Goal: Task Accomplishment & Management: Manage account settings

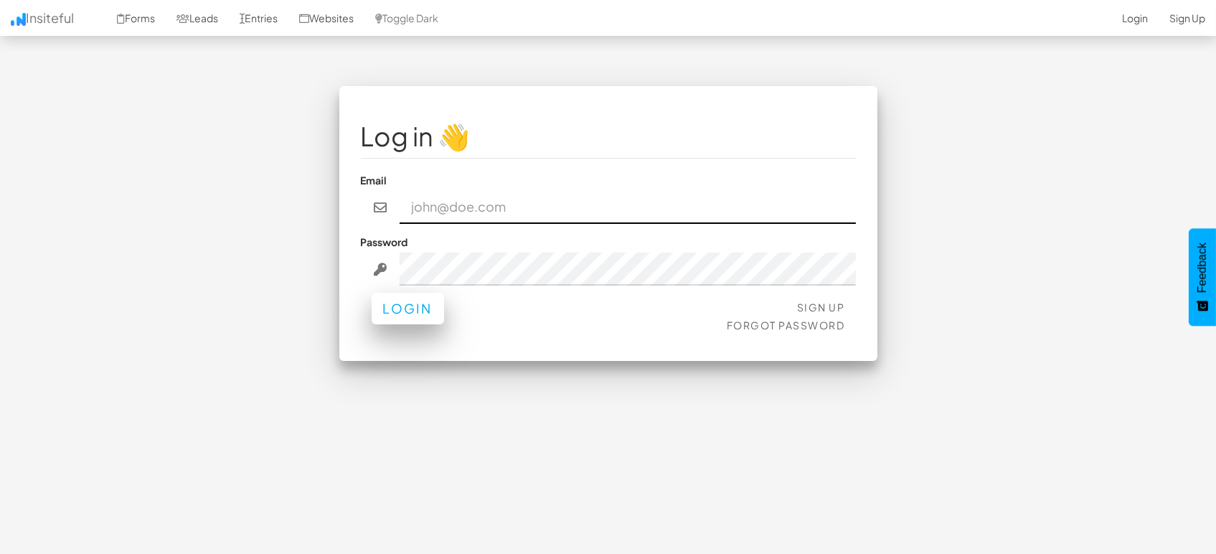
type input "marketing@mapsted.com"
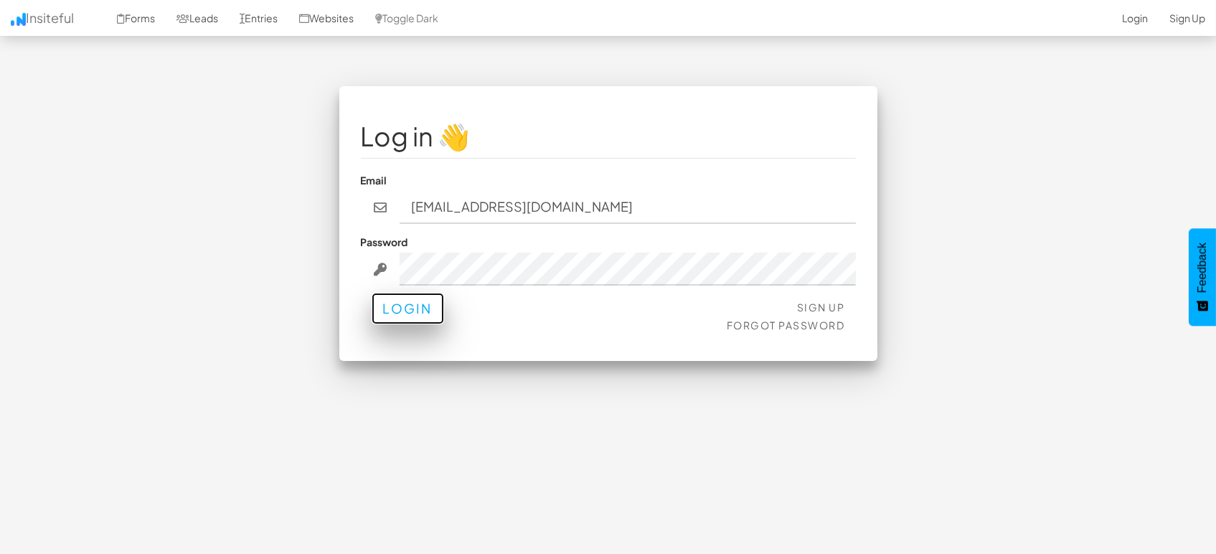
click at [397, 314] on button "Login" at bounding box center [408, 309] width 72 height 32
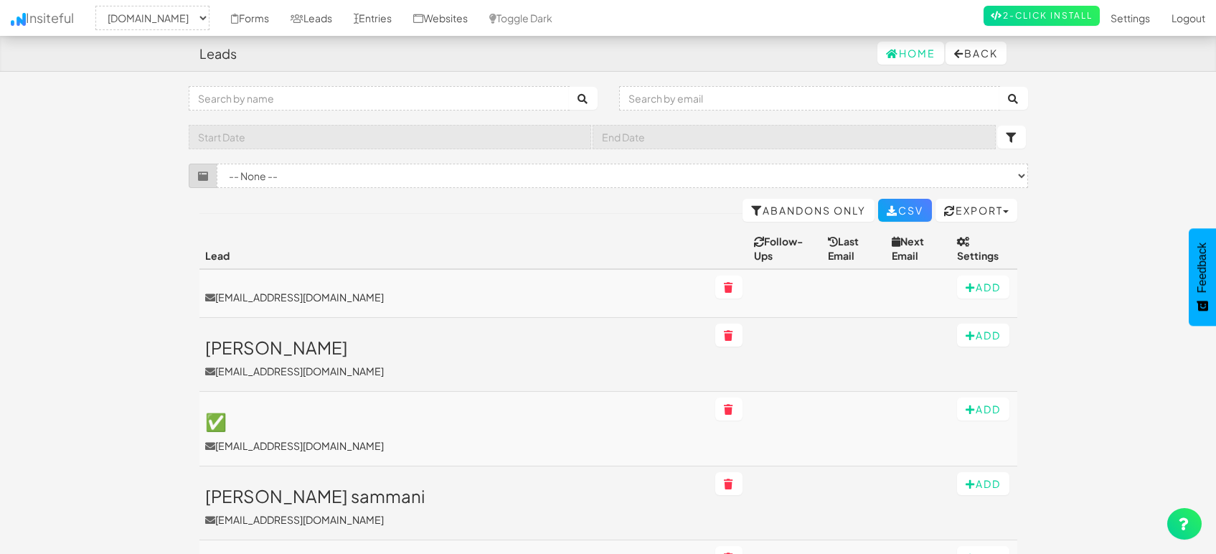
select select "1505"
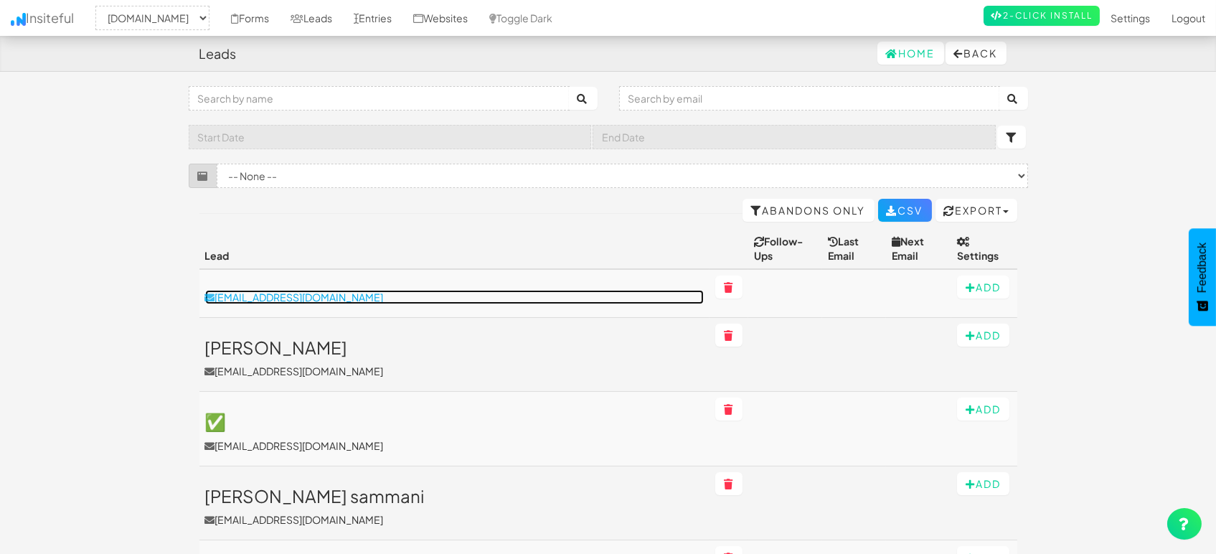
click at [302, 290] on p "[EMAIL_ADDRESS][DOMAIN_NAME]" at bounding box center [454, 297] width 499 height 14
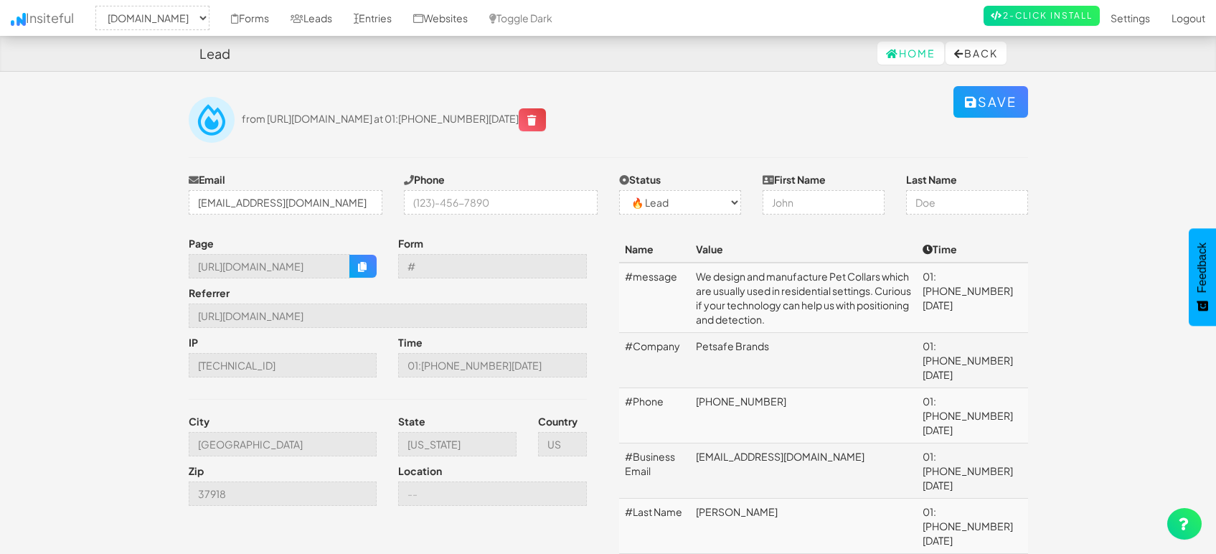
select select "1505"
select select "0"
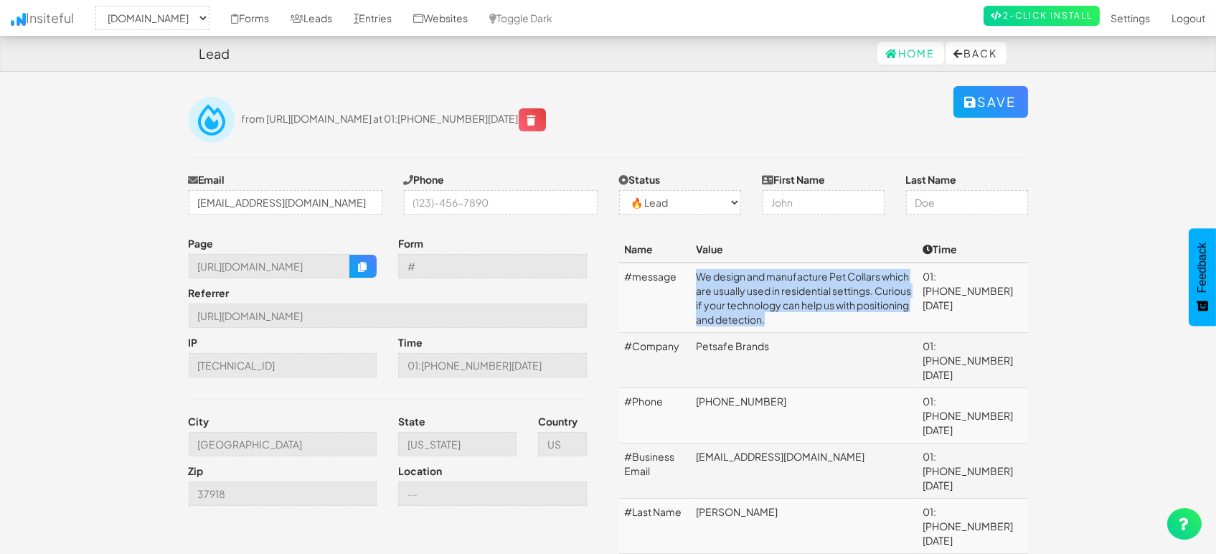
drag, startPoint x: 957, startPoint y: 307, endPoint x: 691, endPoint y: 280, distance: 267.5
click at [691, 280] on td "We design and manufacture Pet Collars which are usually used in residential set…" at bounding box center [803, 298] width 227 height 70
copy td "We design and manufacture Pet Collars which are usually used in residential set…"
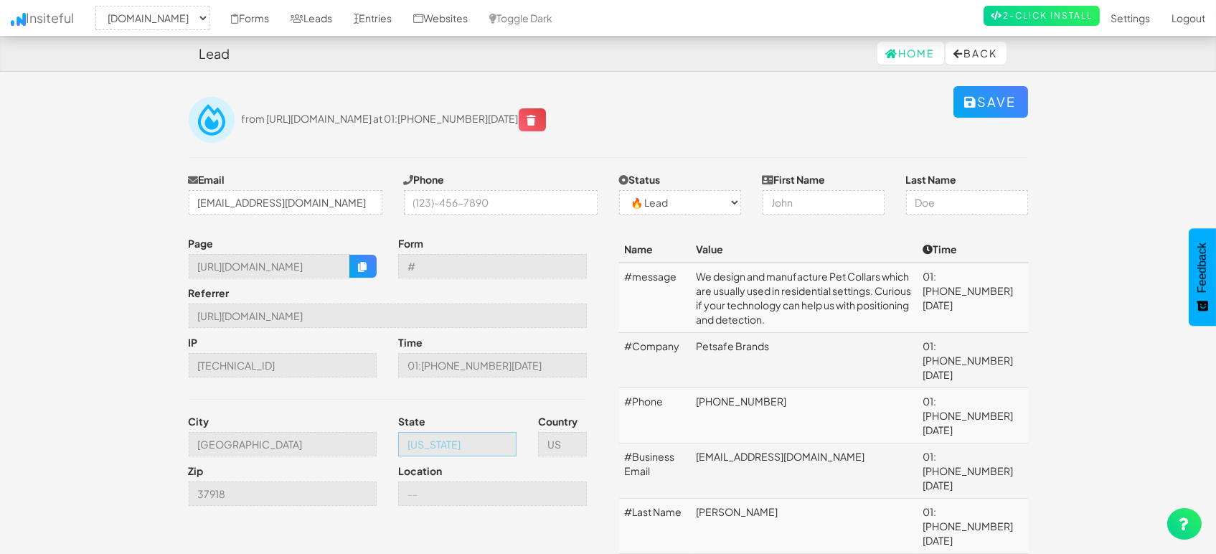
click at [438, 448] on input "[US_STATE]" at bounding box center [457, 444] width 118 height 24
click at [438, 448] on input "Tennessee" at bounding box center [457, 444] width 118 height 24
click at [321, 16] on link "Leads" at bounding box center [311, 18] width 63 height 36
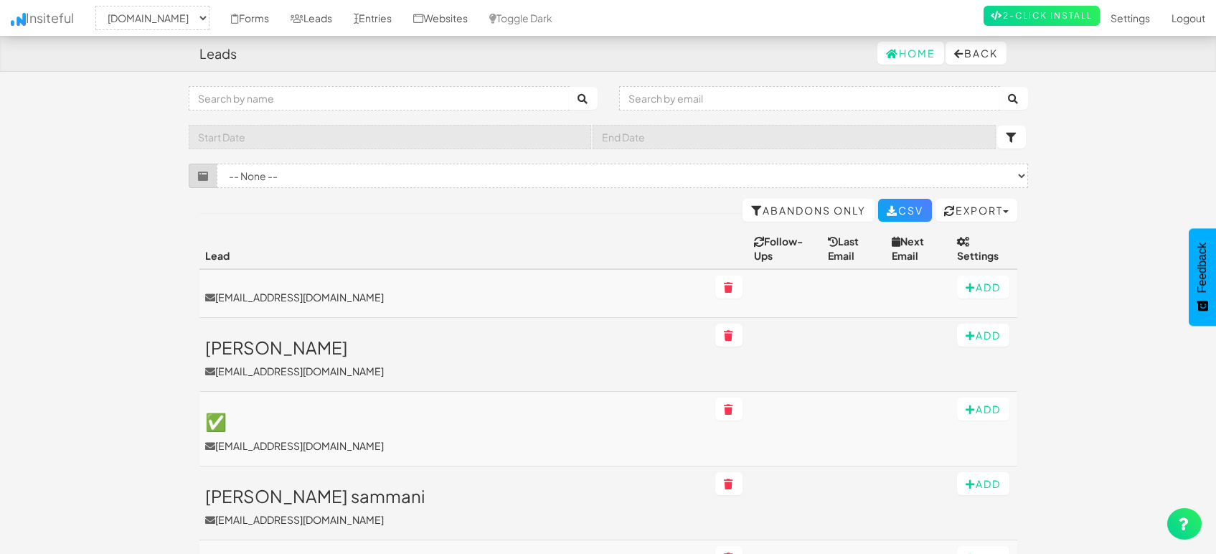
select select "1505"
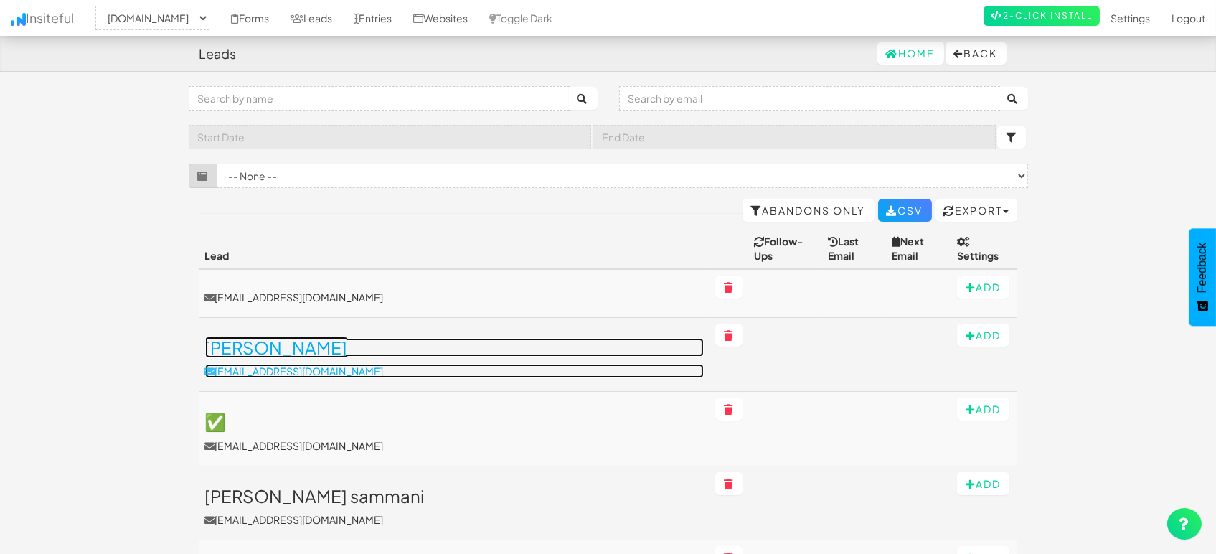
click at [297, 338] on h3 "Bibekananda J" at bounding box center [454, 347] width 499 height 19
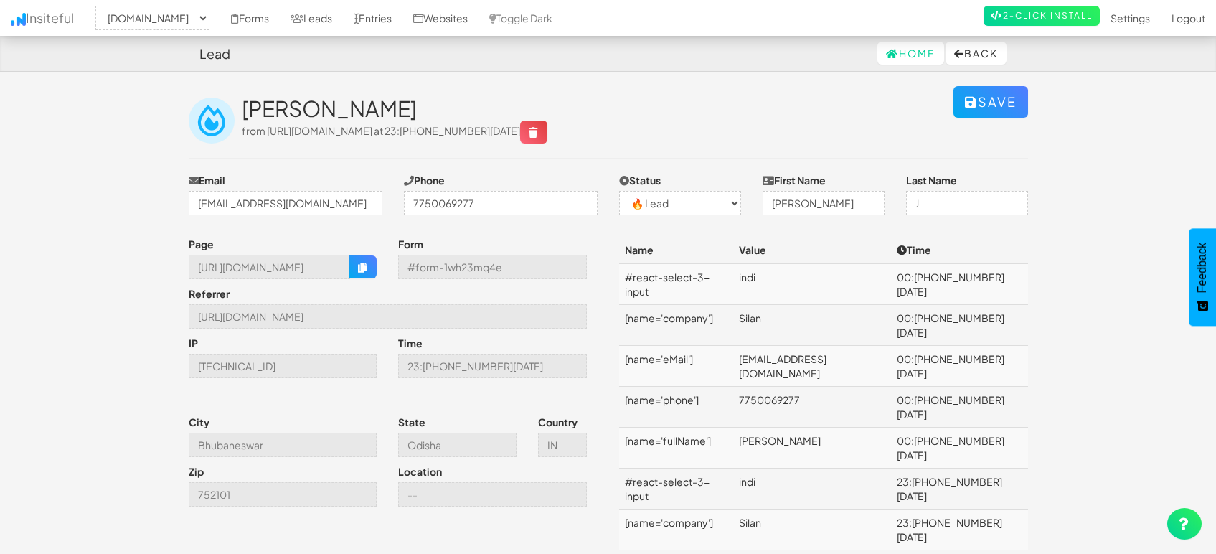
select select "1505"
select select "0"
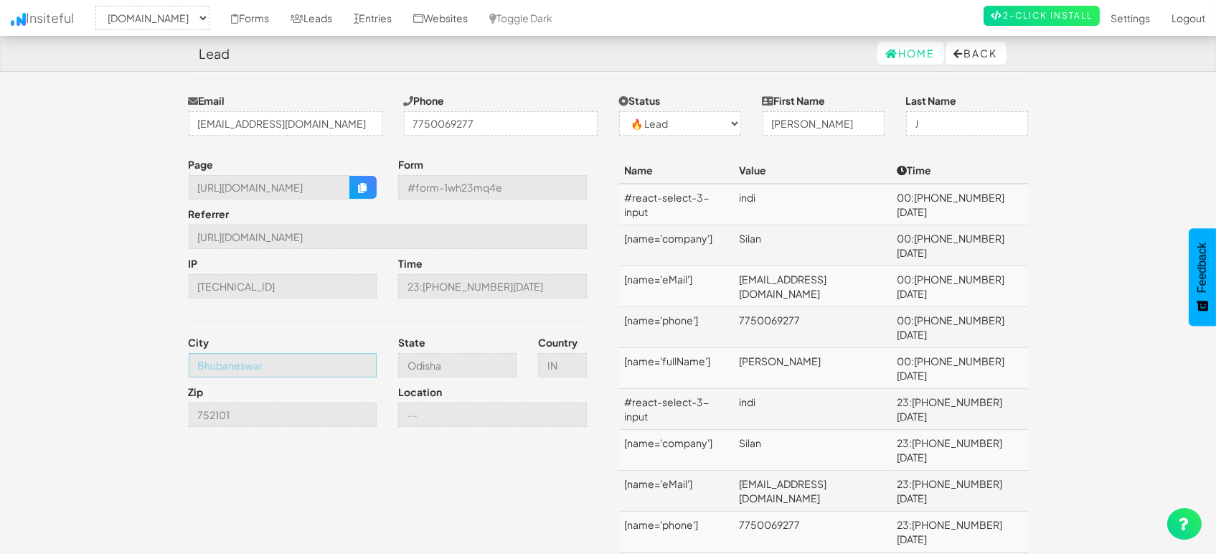
click at [261, 363] on input "Bhubaneswar" at bounding box center [283, 365] width 189 height 24
drag, startPoint x: 362, startPoint y: 192, endPoint x: 755, endPoint y: 63, distance: 413.6
click at [363, 192] on icon "button" at bounding box center [363, 188] width 10 height 10
click at [364, 21] on link "Entries" at bounding box center [373, 18] width 60 height 36
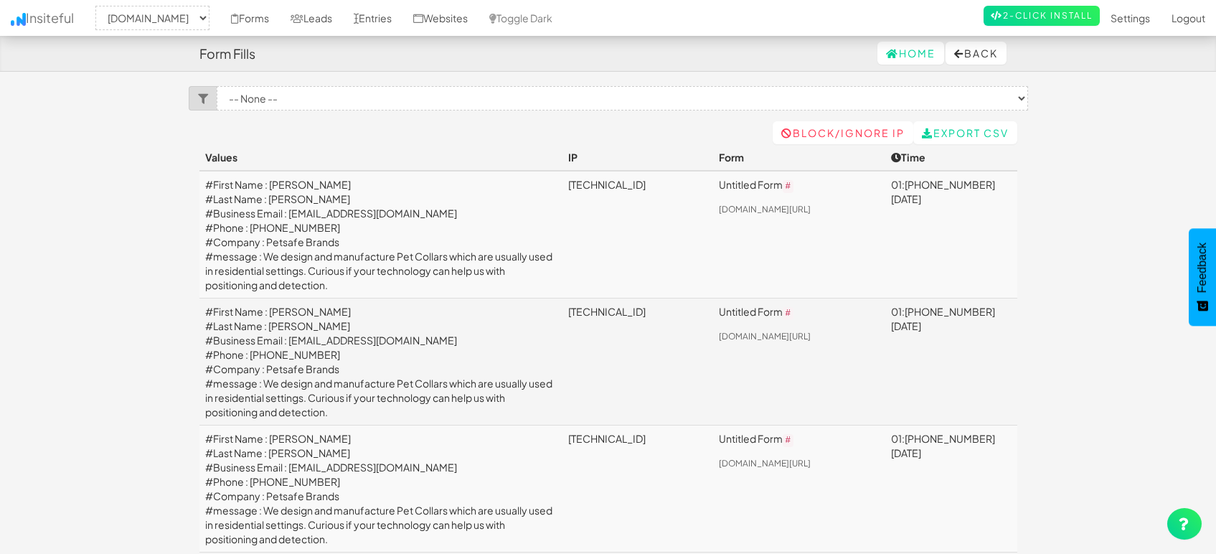
select select "1505"
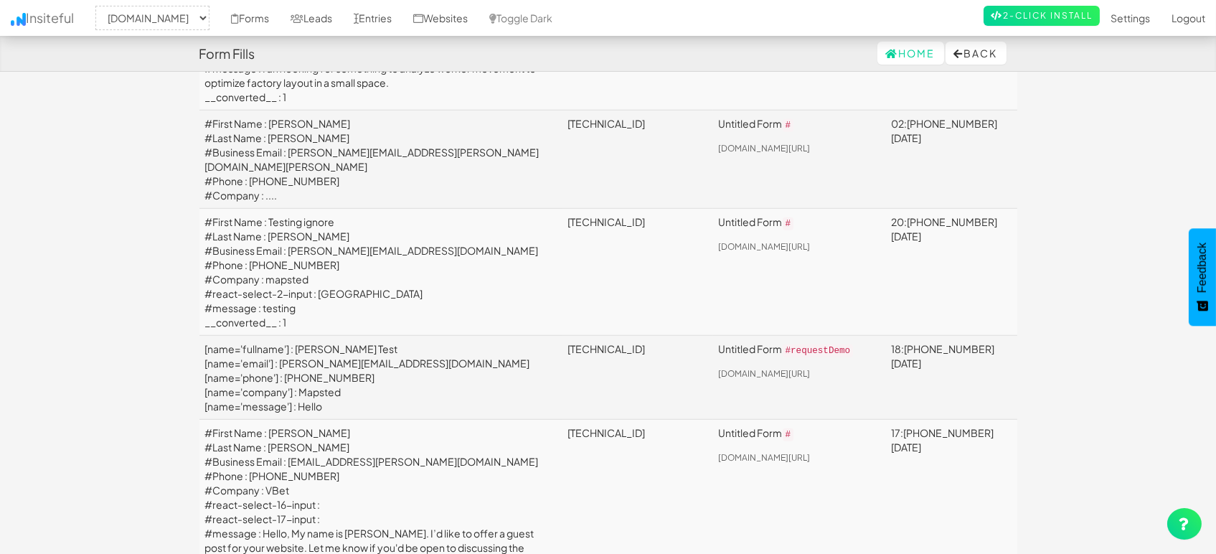
scroll to position [2471, 0]
